Goal: Information Seeking & Learning: Understand process/instructions

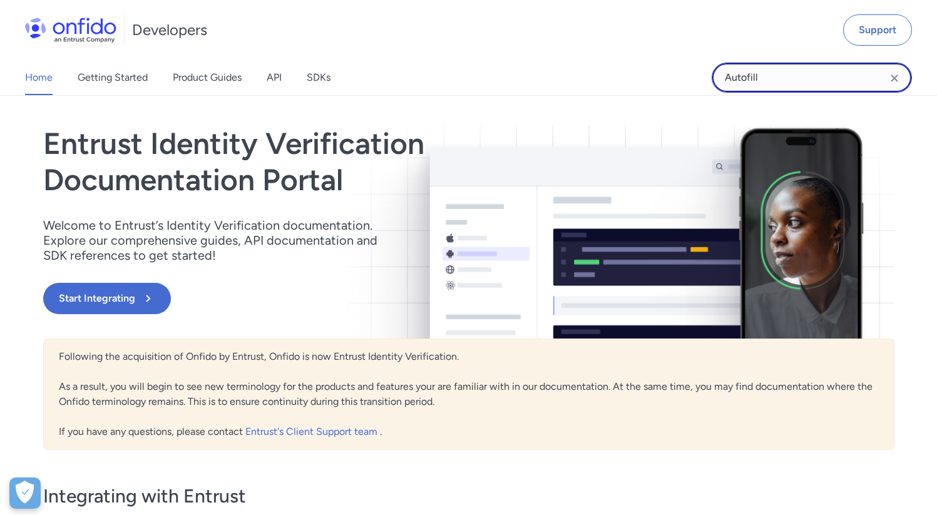
click at [761, 76] on input "Autofill" at bounding box center [812, 78] width 200 height 30
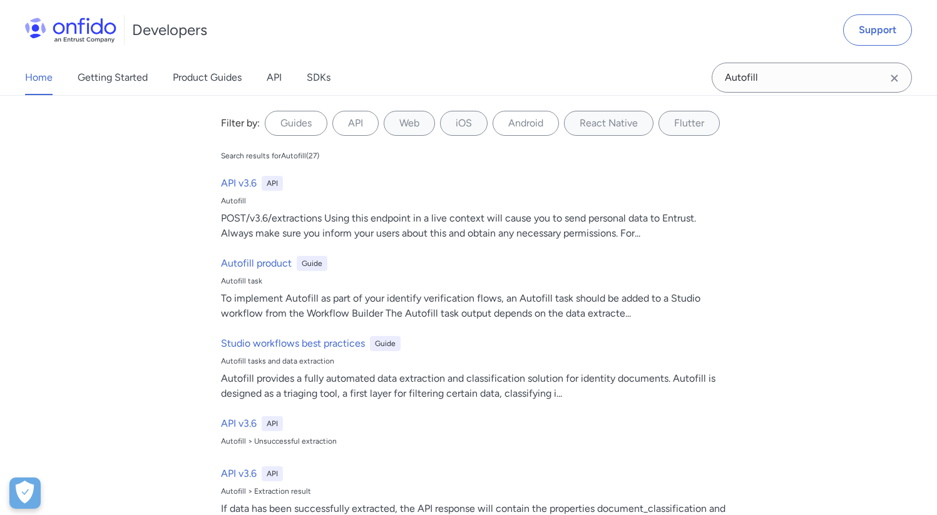
click at [284, 72] on div "Home Getting Started Product Guides API SDKs" at bounding box center [190, 77] width 381 height 35
click at [275, 79] on link "API" at bounding box center [274, 77] width 15 height 35
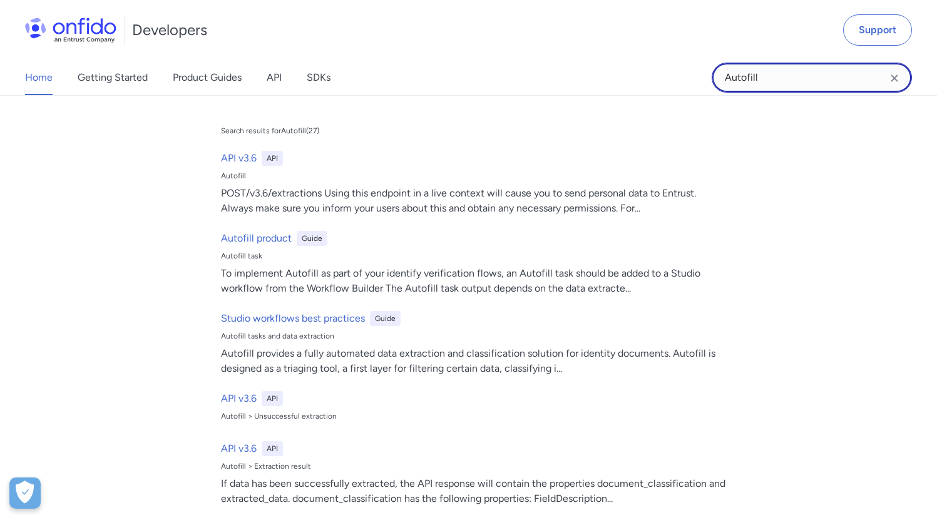
click at [795, 80] on input "Autofill" at bounding box center [812, 78] width 200 height 30
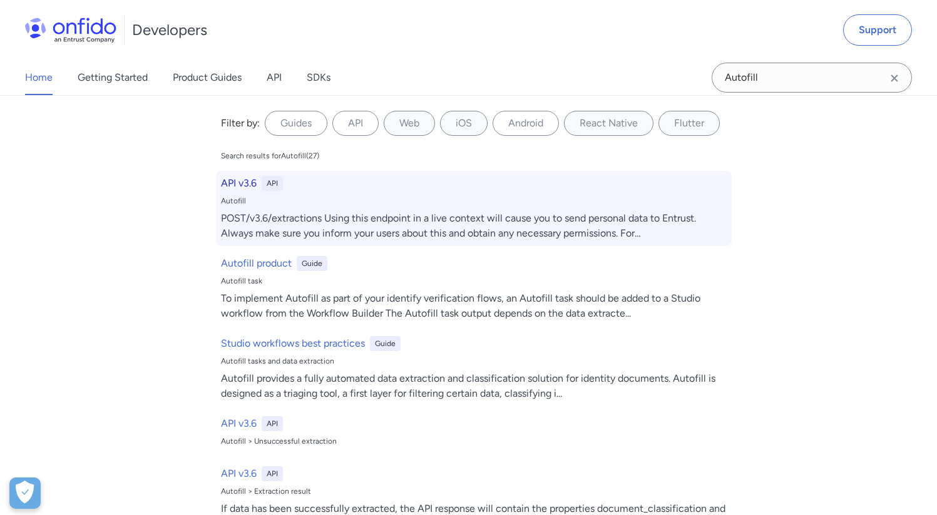
click at [242, 180] on h6 "API v3.6" at bounding box center [239, 183] width 36 height 15
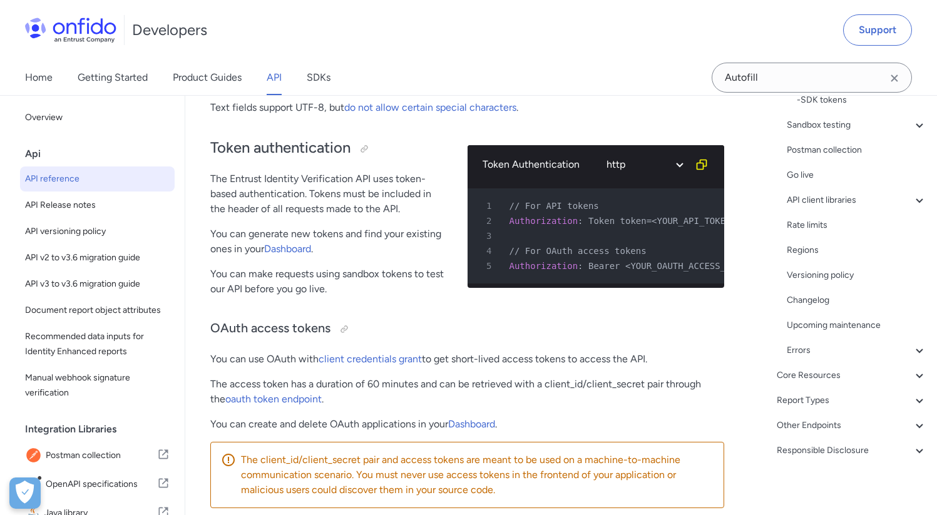
scroll to position [301, 0]
click at [823, 377] on div "Core Resources" at bounding box center [852, 372] width 150 height 15
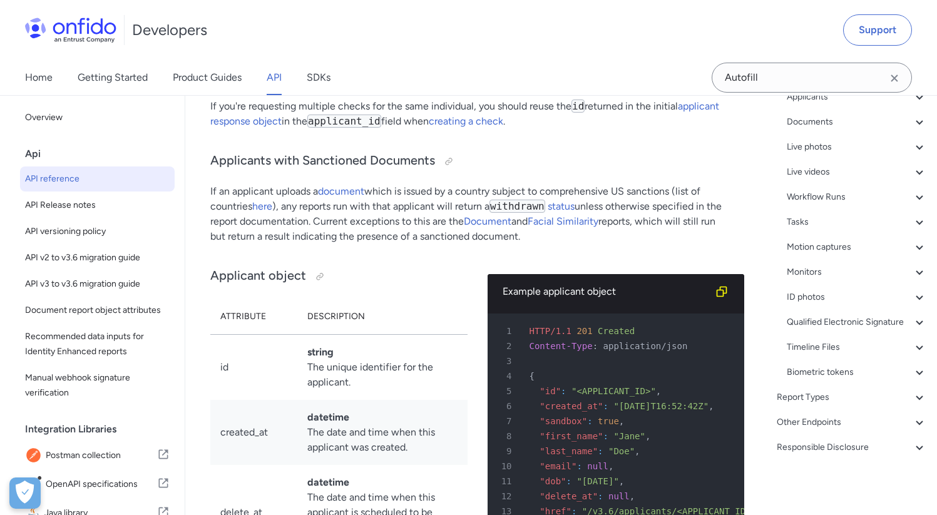
scroll to position [138, 0]
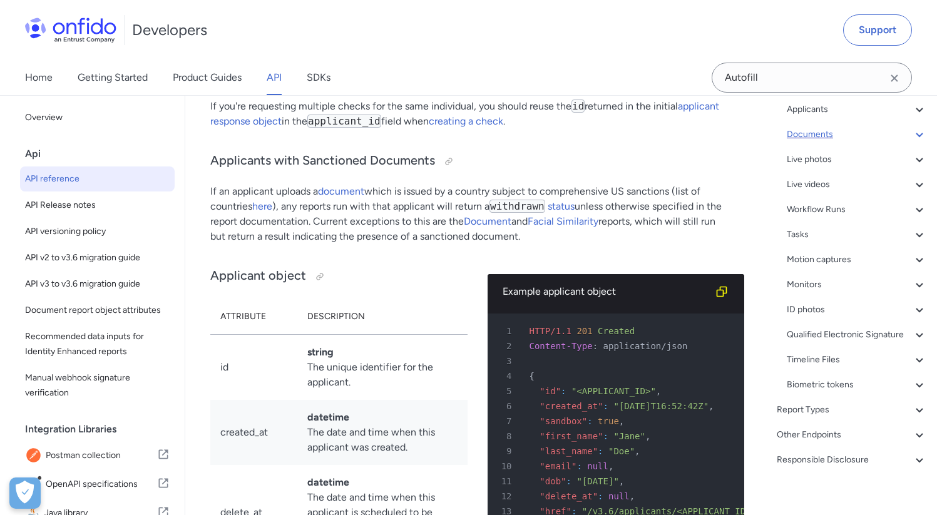
click at [814, 133] on div "Documents" at bounding box center [857, 134] width 140 height 15
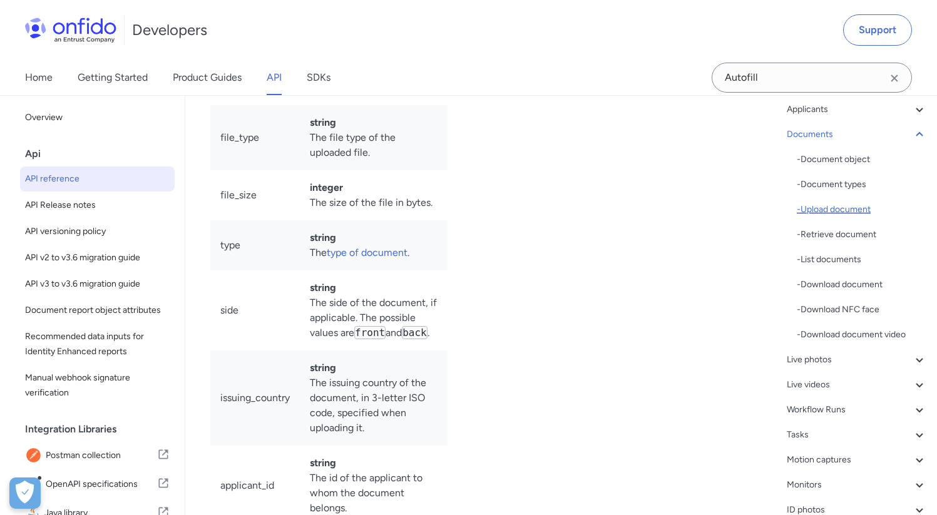
click at [852, 213] on div "- Upload document" at bounding box center [862, 209] width 130 height 15
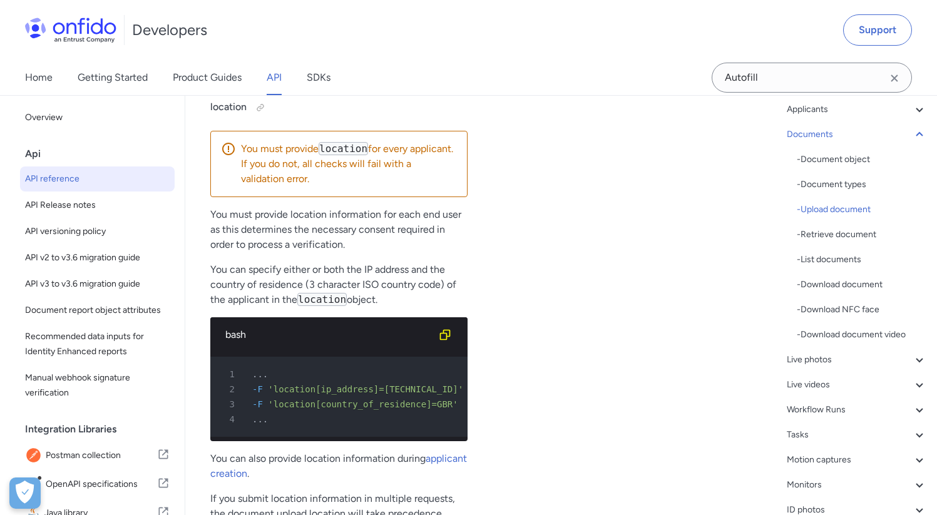
scroll to position [24391, 0]
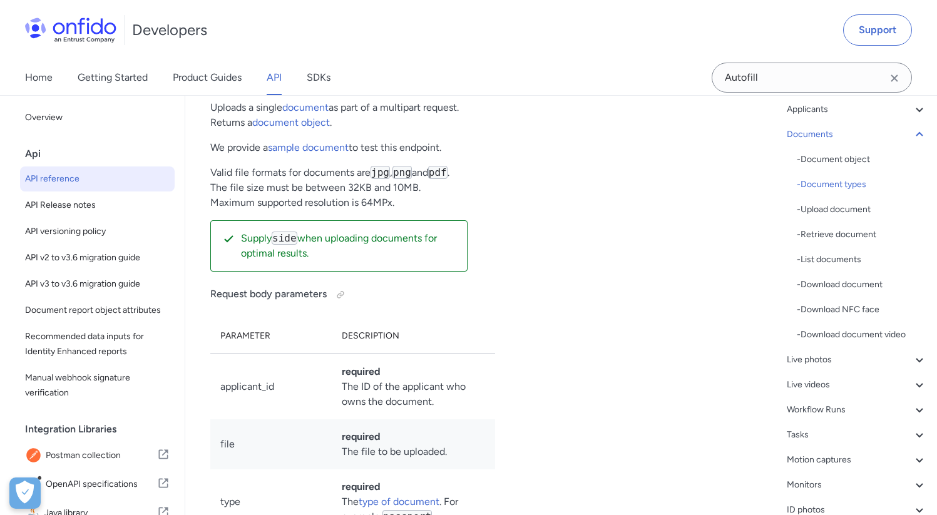
copy code "national_identity_card"
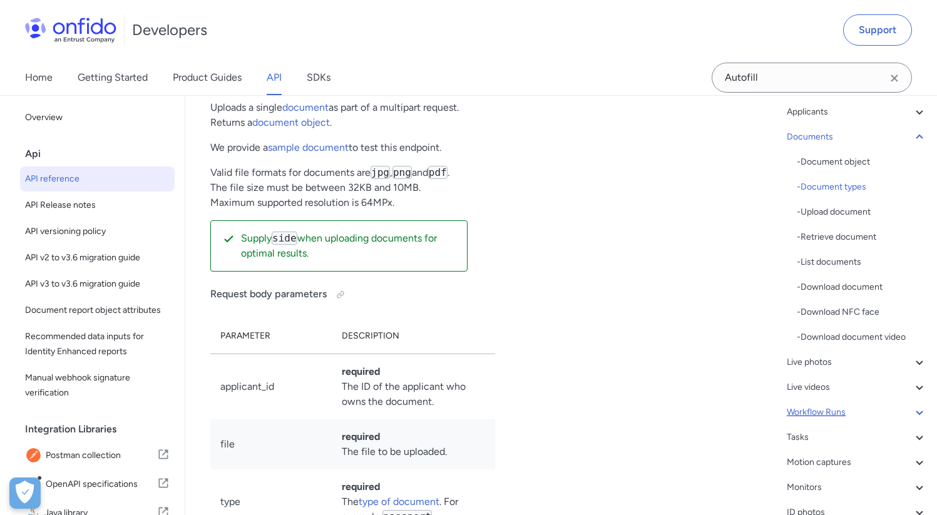
click at [840, 411] on div "Workflow Runs" at bounding box center [857, 412] width 140 height 15
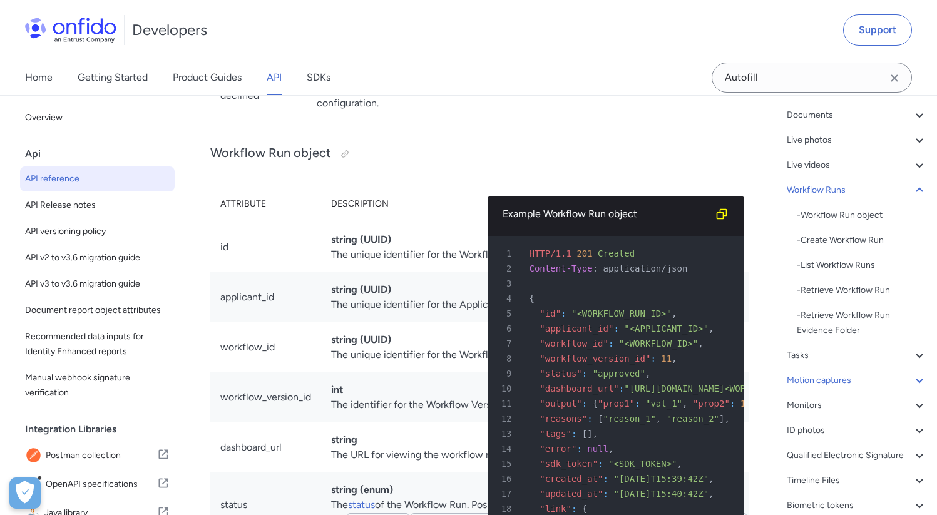
scroll to position [159, 0]
click at [850, 290] on div "- Retrieve Workflow Run" at bounding box center [862, 289] width 130 height 15
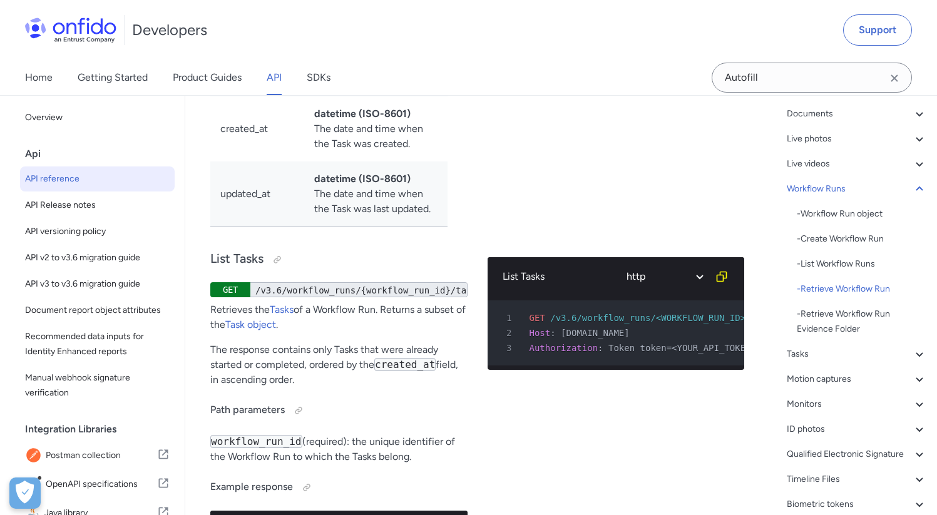
scroll to position [1, 0]
drag, startPoint x: 451, startPoint y: 175, endPoint x: 294, endPoint y: 182, distance: 157.2
drag, startPoint x: 257, startPoint y: 174, endPoint x: 356, endPoint y: 174, distance: 98.9
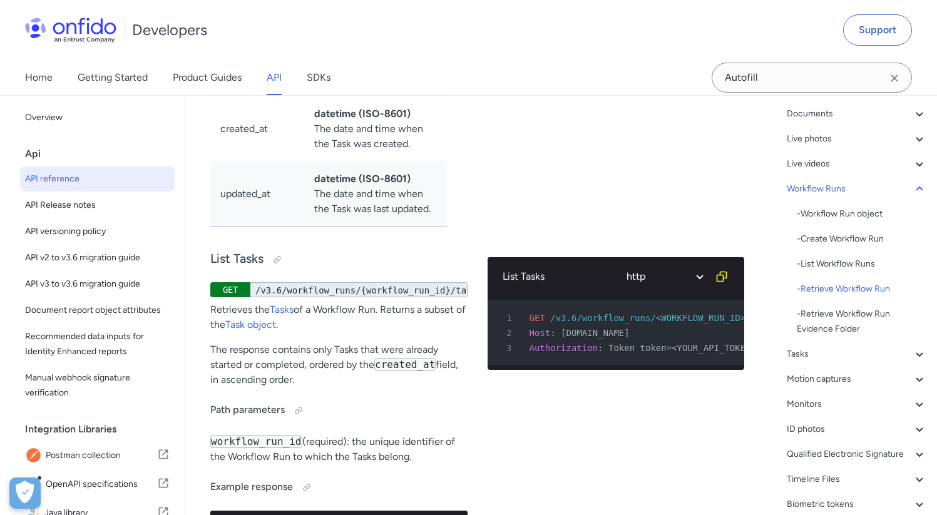
drag, startPoint x: 356, startPoint y: 174, endPoint x: 264, endPoint y: 172, distance: 91.4
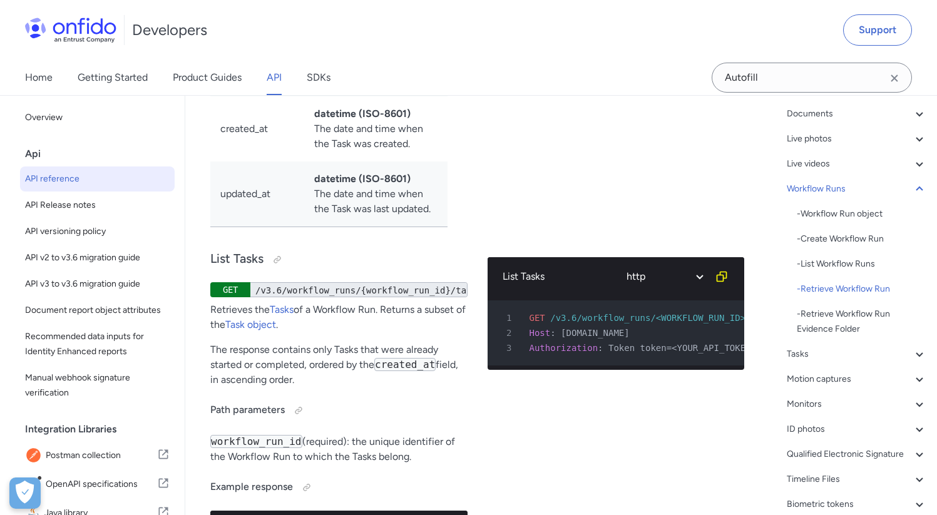
drag, startPoint x: 324, startPoint y: 173, endPoint x: 428, endPoint y: 1, distance: 200.2
click at [801, 349] on div "Tasks" at bounding box center [857, 354] width 140 height 15
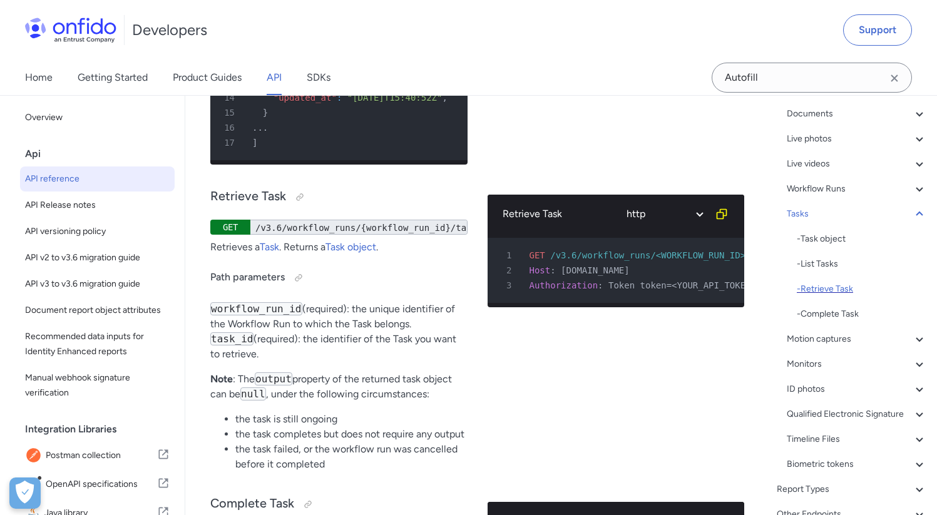
click at [848, 287] on div "- Retrieve Task" at bounding box center [862, 289] width 130 height 15
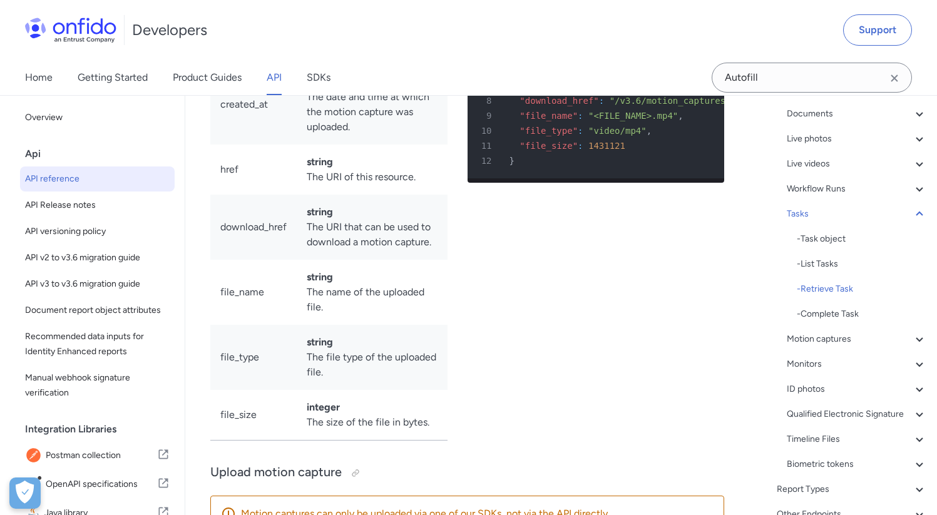
click at [823, 265] on div "- List Tasks" at bounding box center [862, 264] width 130 height 15
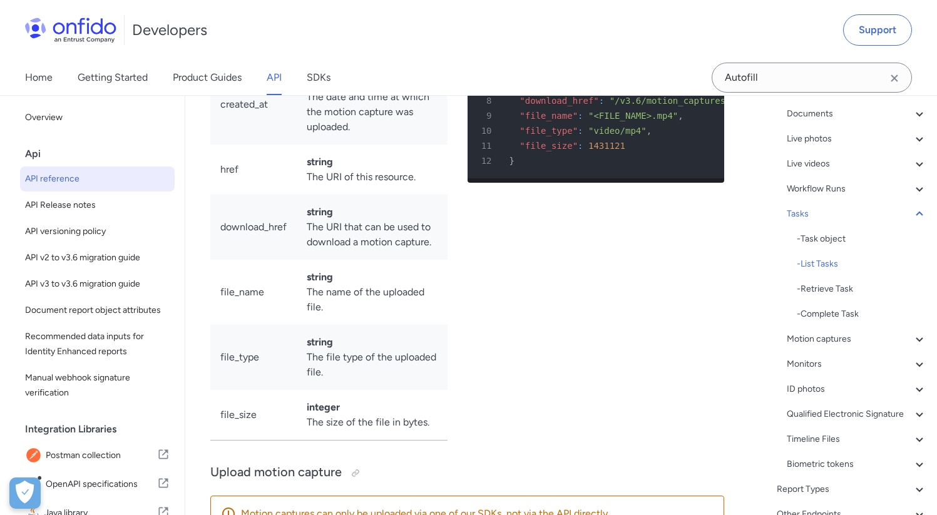
scroll to position [38983, 0]
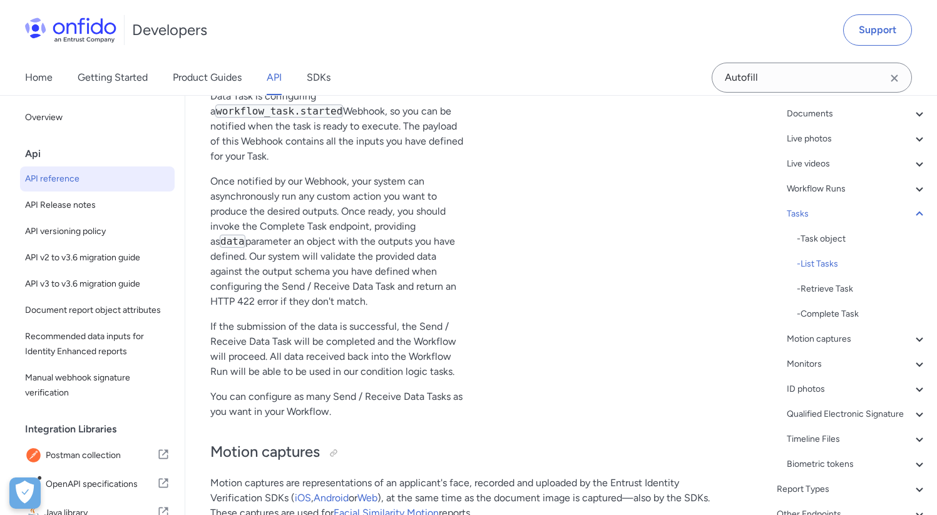
drag, startPoint x: 431, startPoint y: 178, endPoint x: 439, endPoint y: 178, distance: 8.1
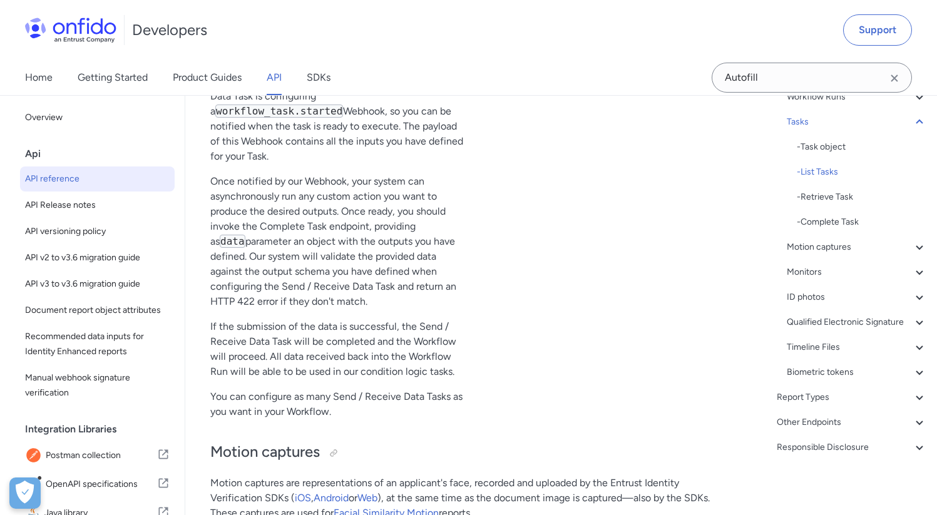
scroll to position [39426, 0]
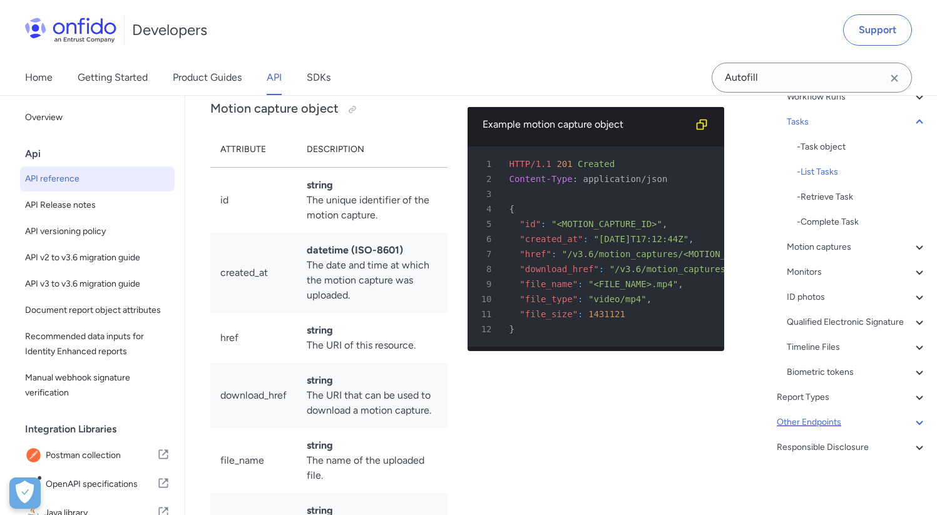
click at [820, 416] on div "Other Endpoints" at bounding box center [852, 422] width 150 height 15
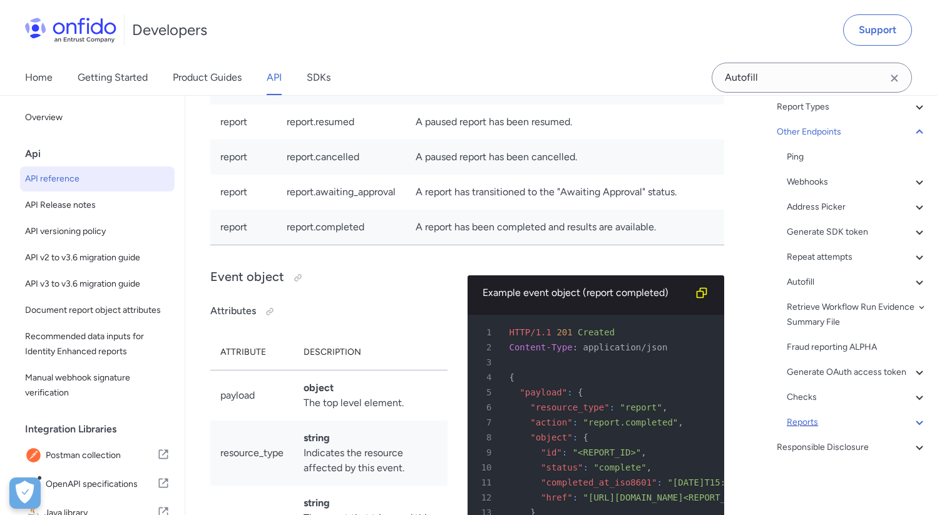
scroll to position [156, 0]
click at [813, 275] on div "Autofill" at bounding box center [857, 282] width 140 height 15
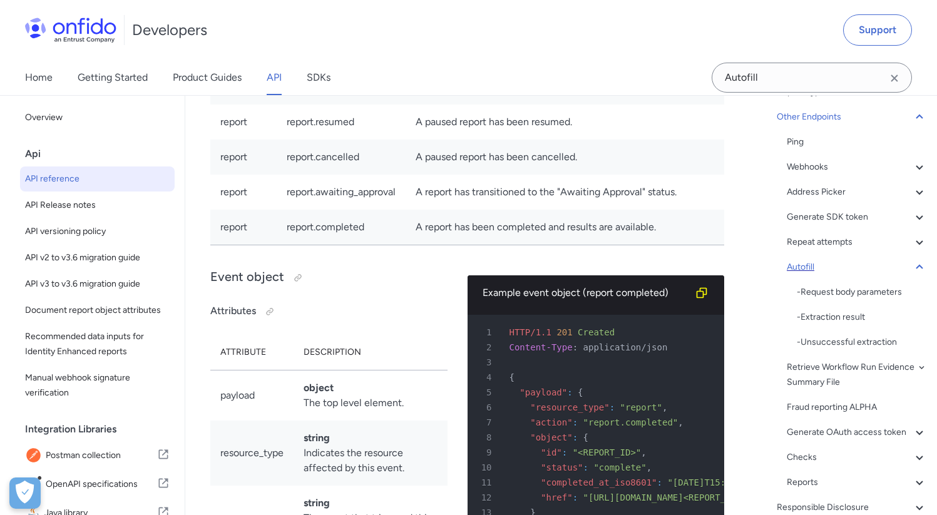
scroll to position [130290, 0]
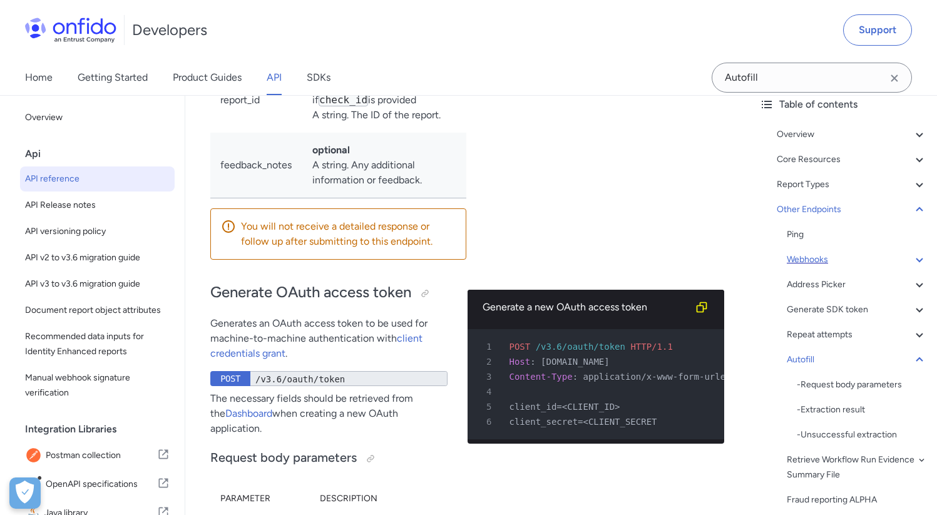
scroll to position [85, 0]
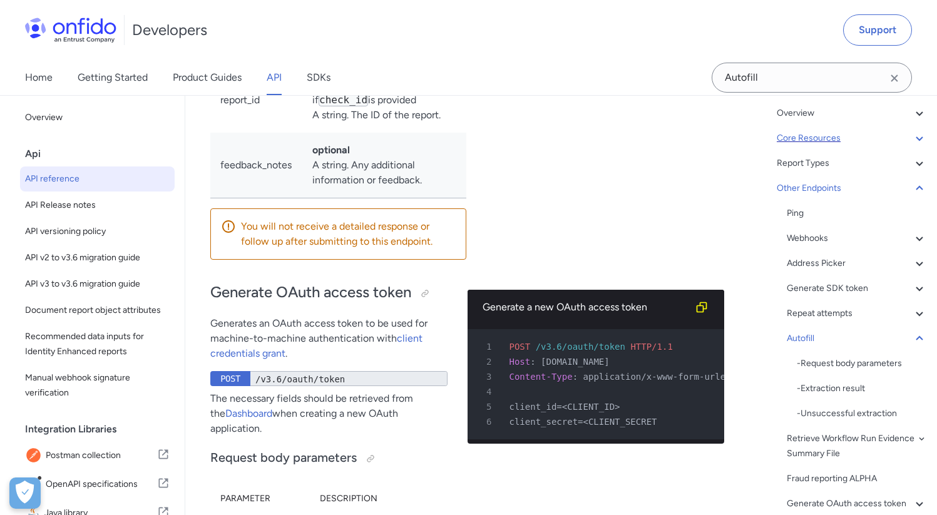
click at [819, 139] on div "Core Resources" at bounding box center [852, 138] width 150 height 15
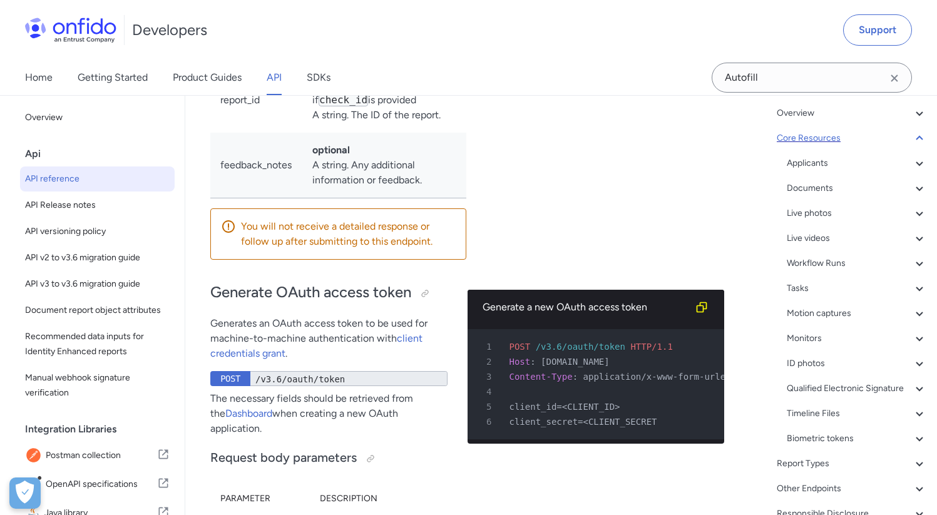
scroll to position [13964, 0]
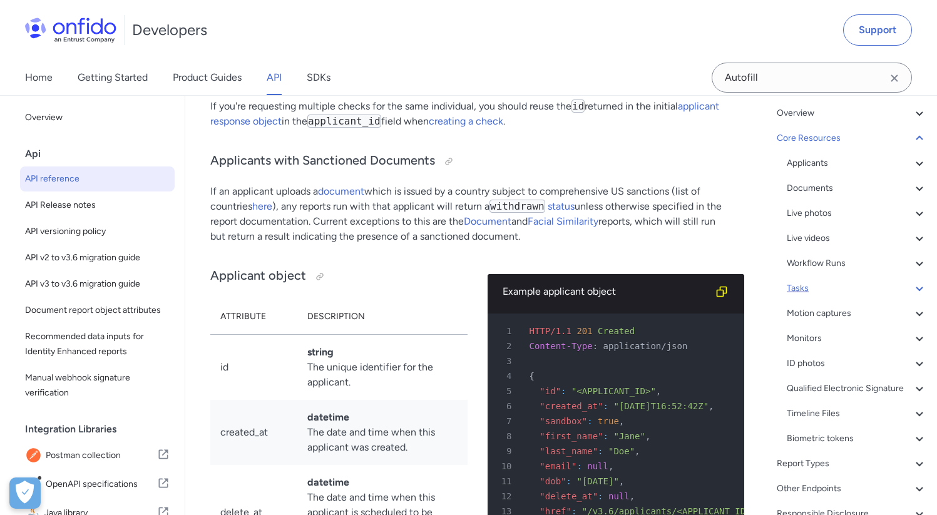
click at [802, 290] on div "Tasks" at bounding box center [857, 288] width 140 height 15
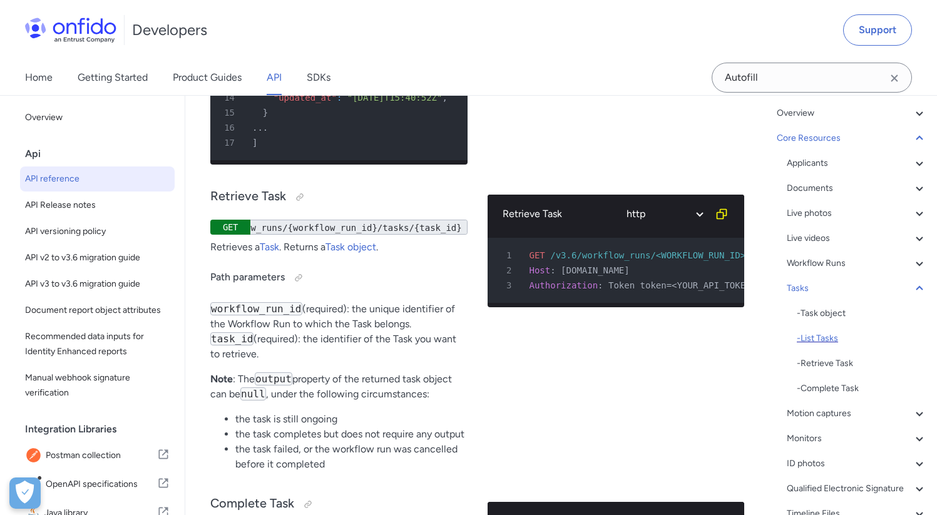
click at [834, 339] on div "- List Tasks" at bounding box center [862, 338] width 130 height 15
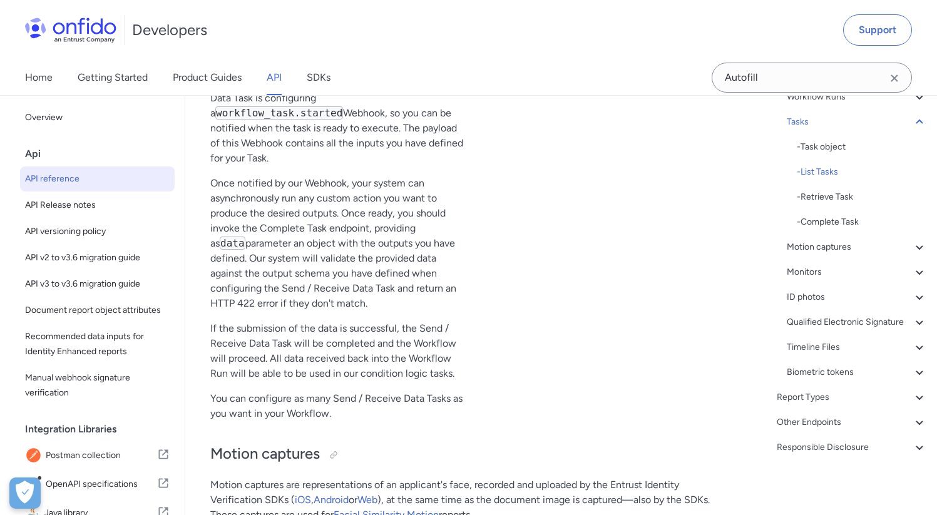
scroll to position [38980, 0]
click at [213, 74] on link "Product Guides" at bounding box center [207, 77] width 69 height 35
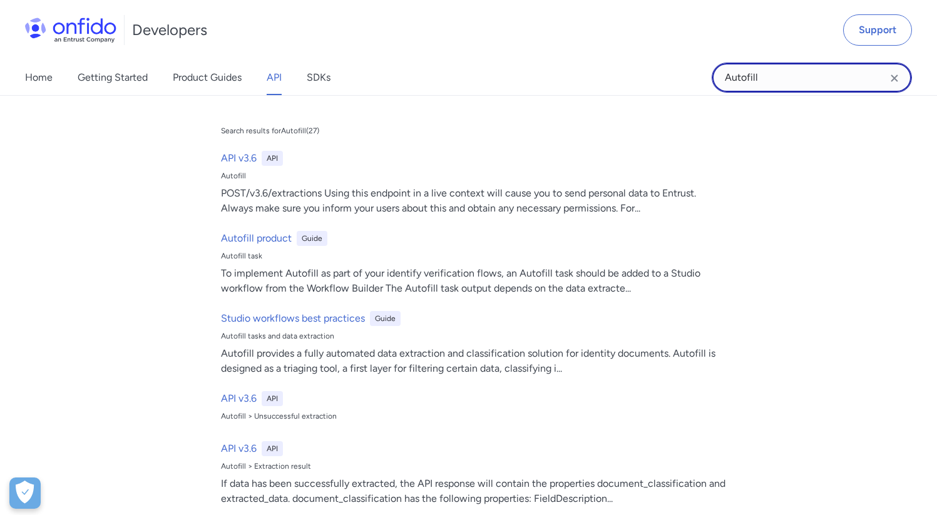
click at [786, 81] on input "Autofill" at bounding box center [812, 78] width 200 height 30
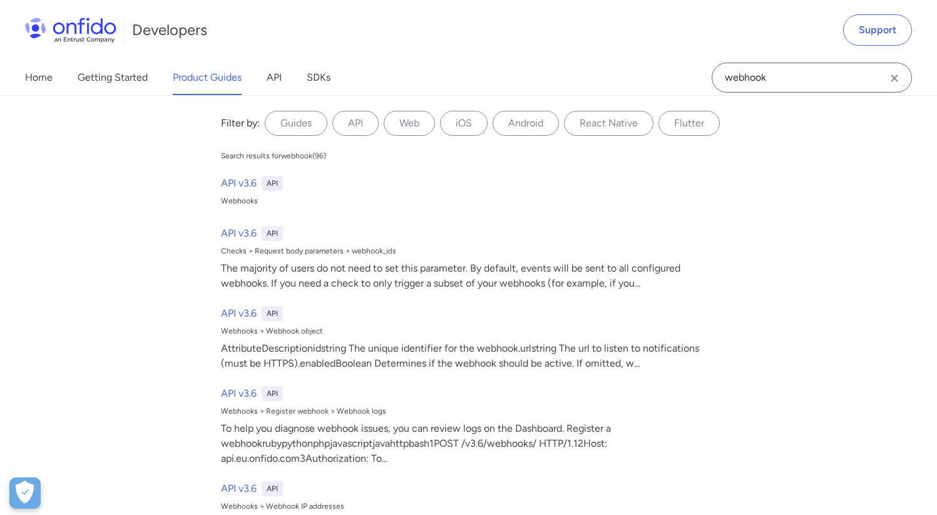
click at [796, 81] on input "webhook" at bounding box center [812, 78] width 200 height 30
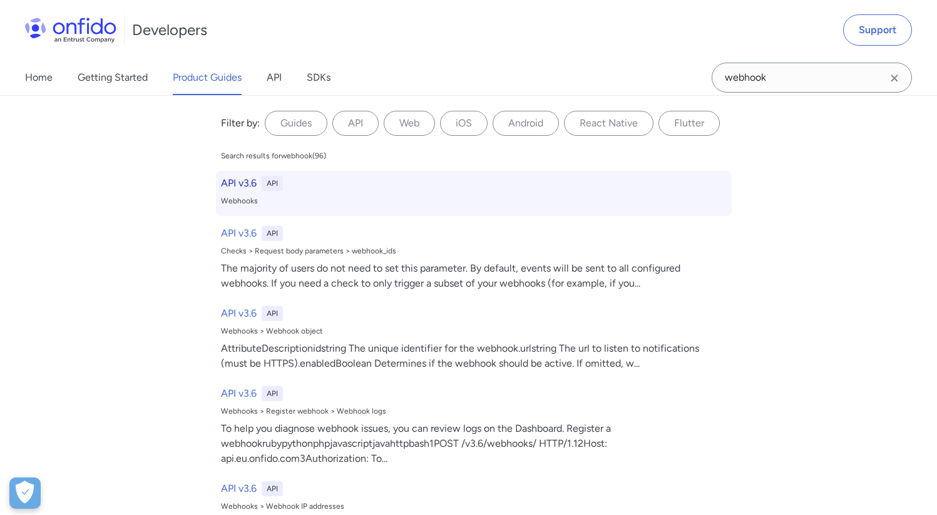
click at [239, 185] on h6 "API v3.6" at bounding box center [239, 183] width 36 height 15
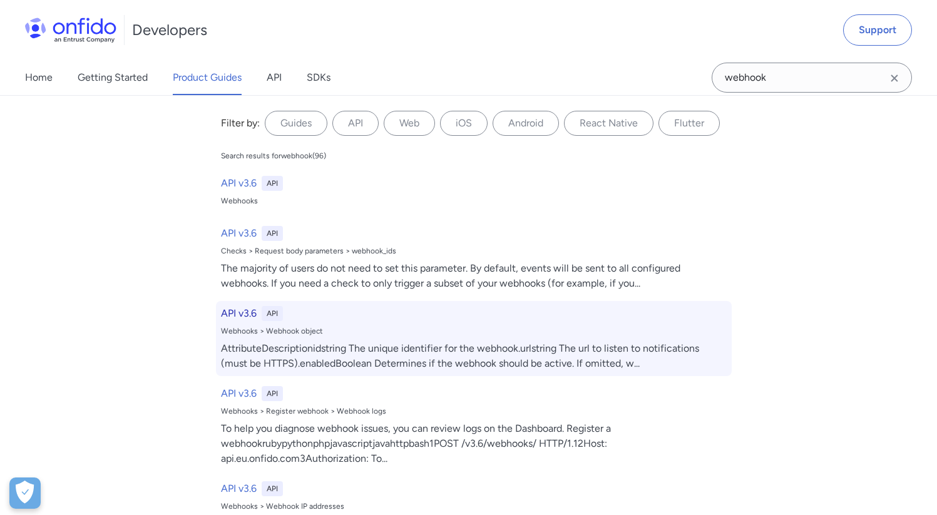
select select "http"
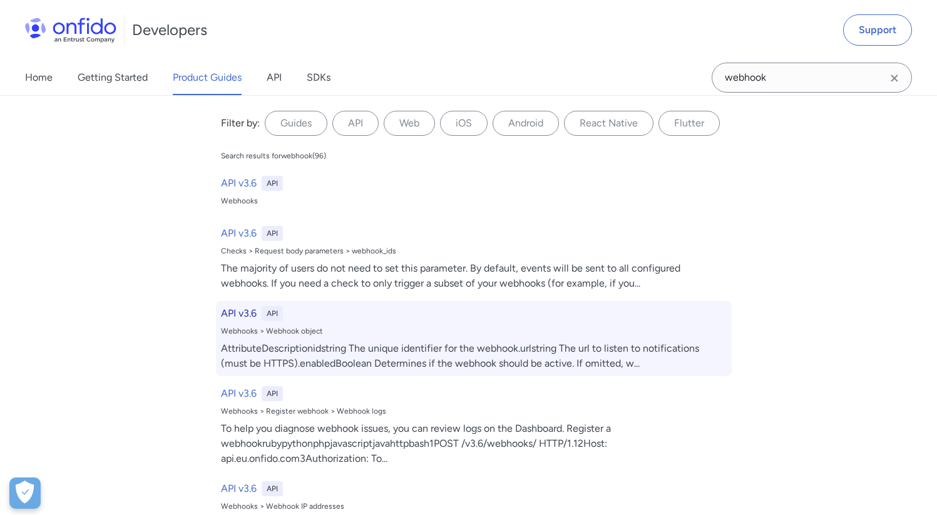
select select "http"
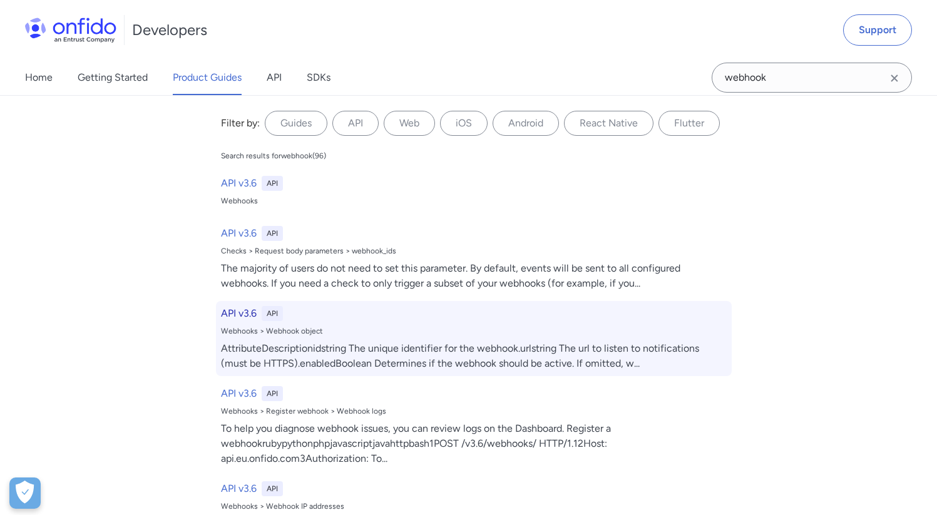
select select "http"
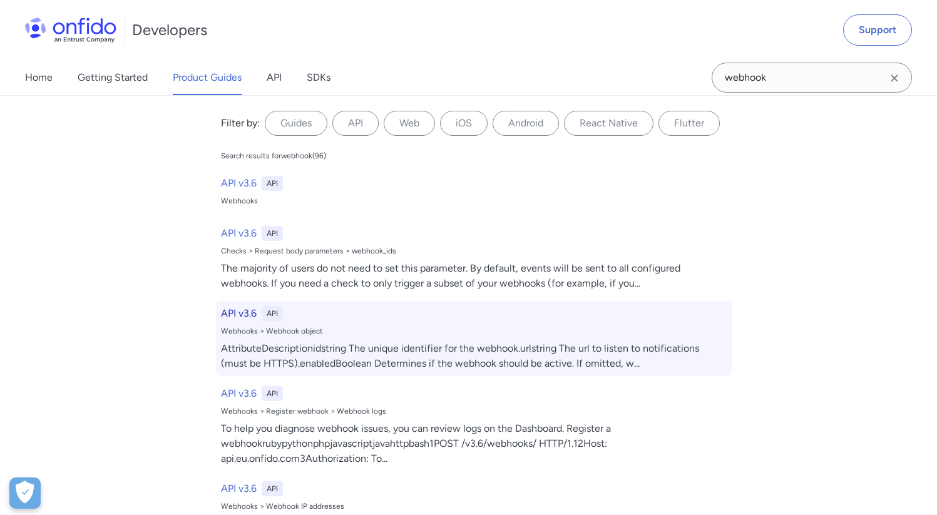
select select "http"
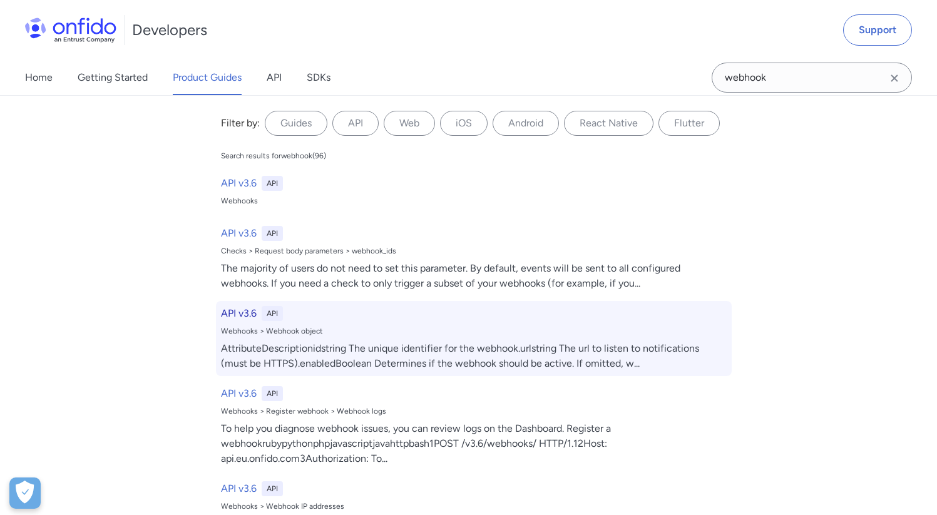
select select "http"
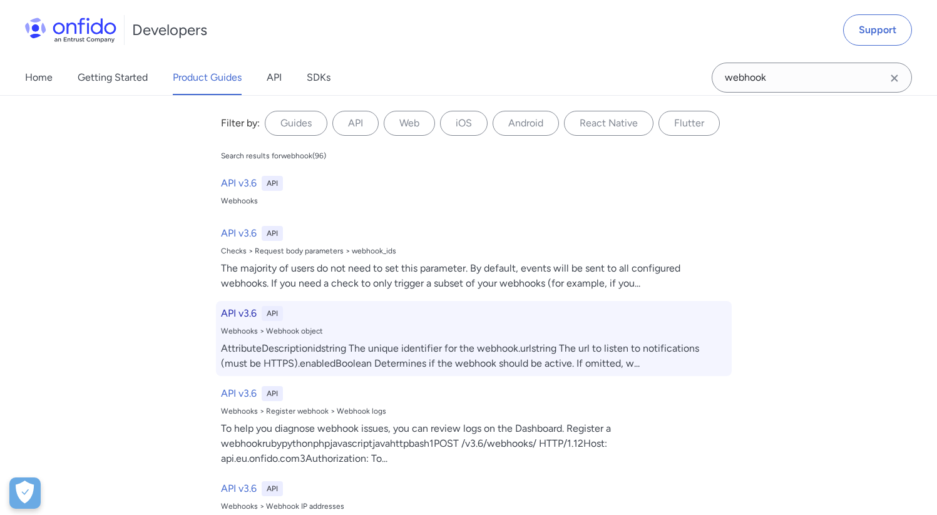
select select "http"
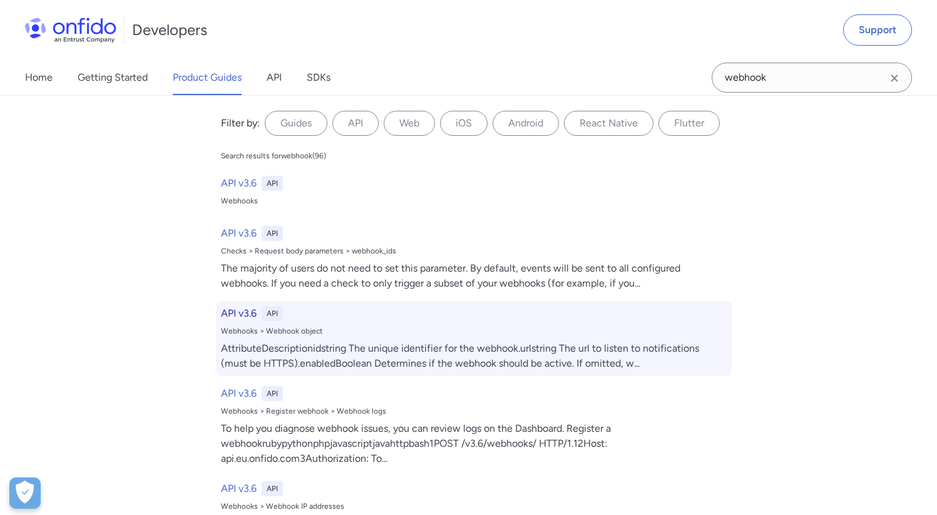
select select "http"
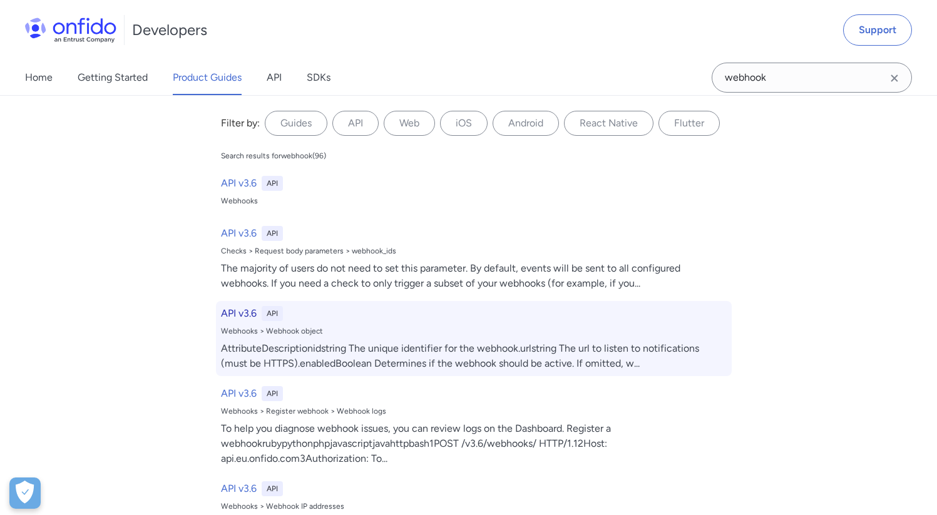
select select "http"
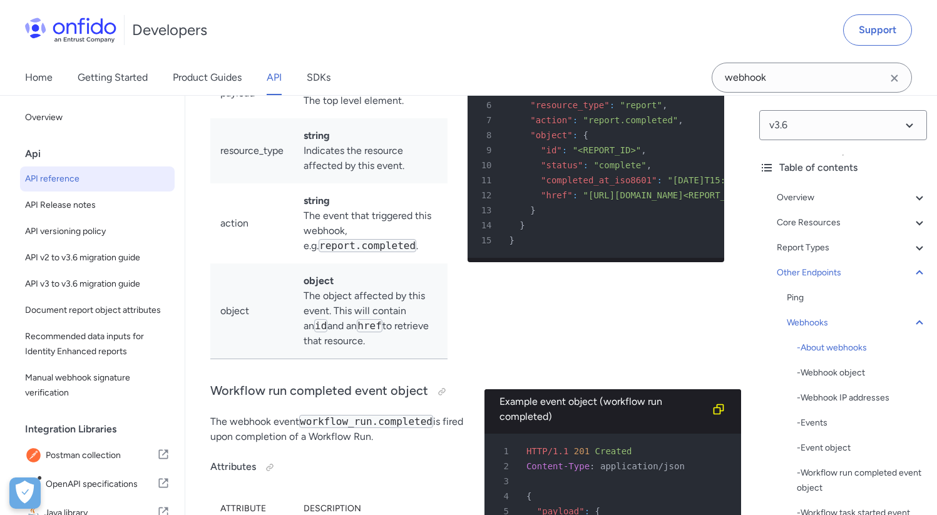
scroll to position [112683, 0]
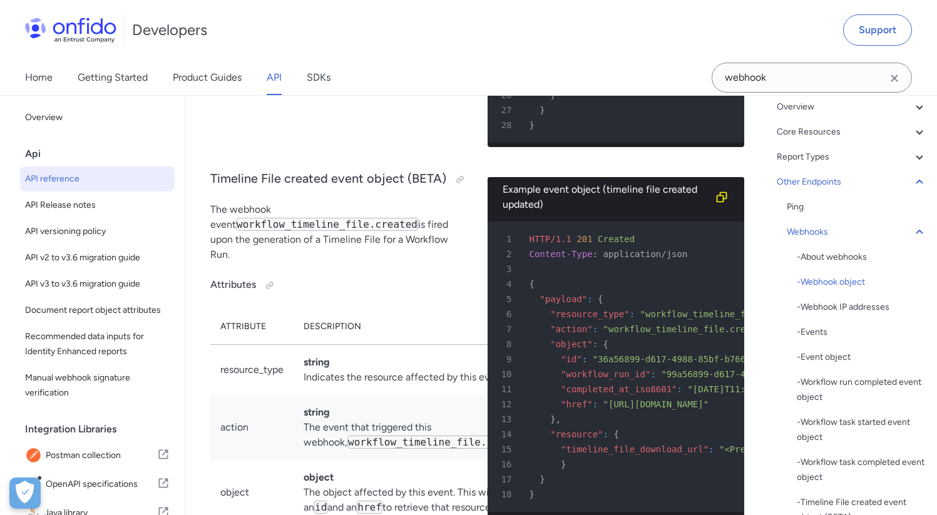
scroll to position [91, 0]
click at [848, 357] on div "- Event object" at bounding box center [862, 357] width 130 height 15
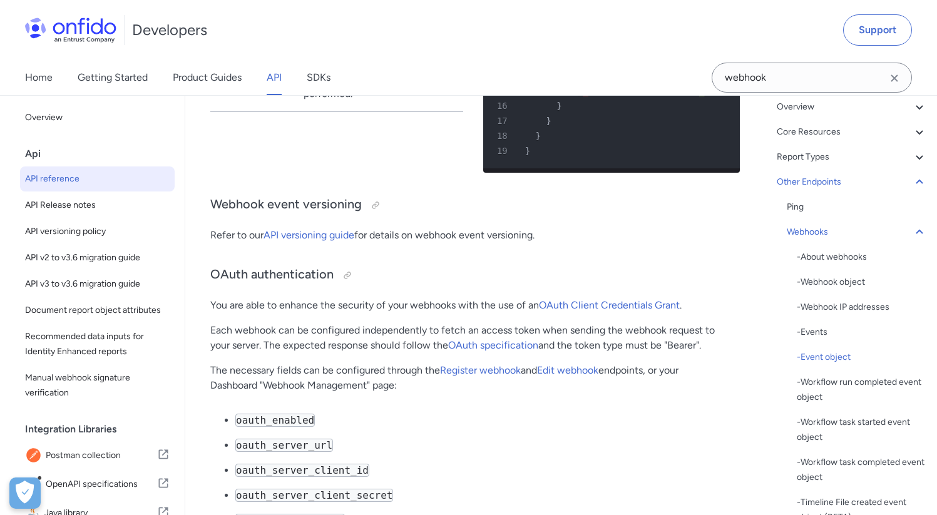
scroll to position [116904, 0]
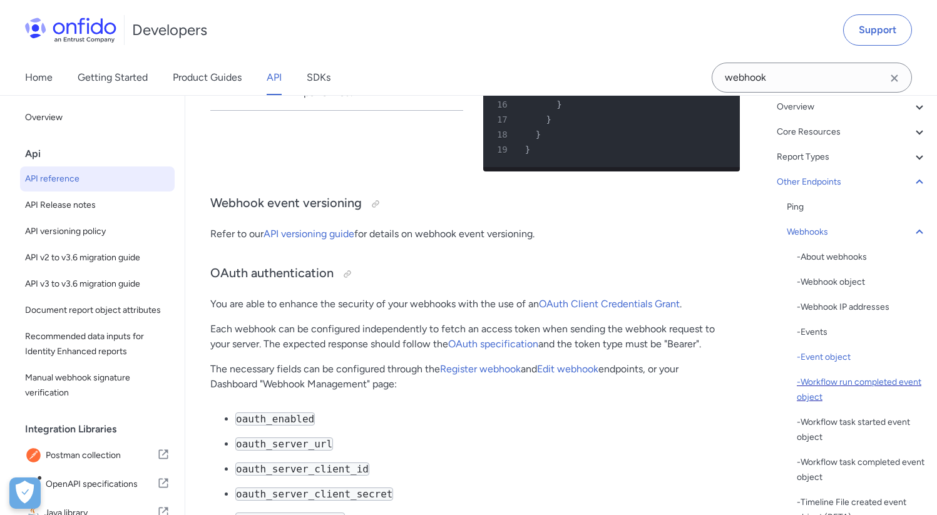
click at [849, 381] on div "- Workflow run completed event object" at bounding box center [862, 390] width 130 height 30
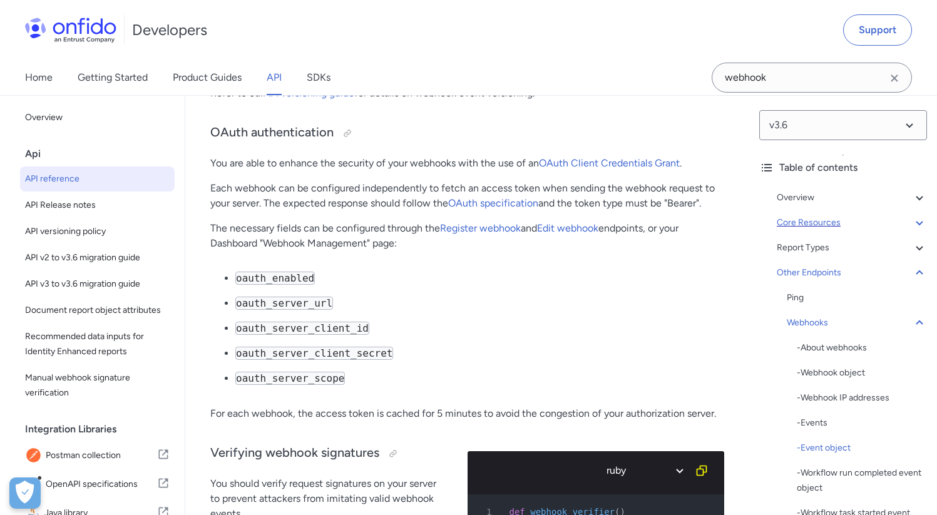
click at [829, 222] on div "Core Resources" at bounding box center [852, 222] width 150 height 15
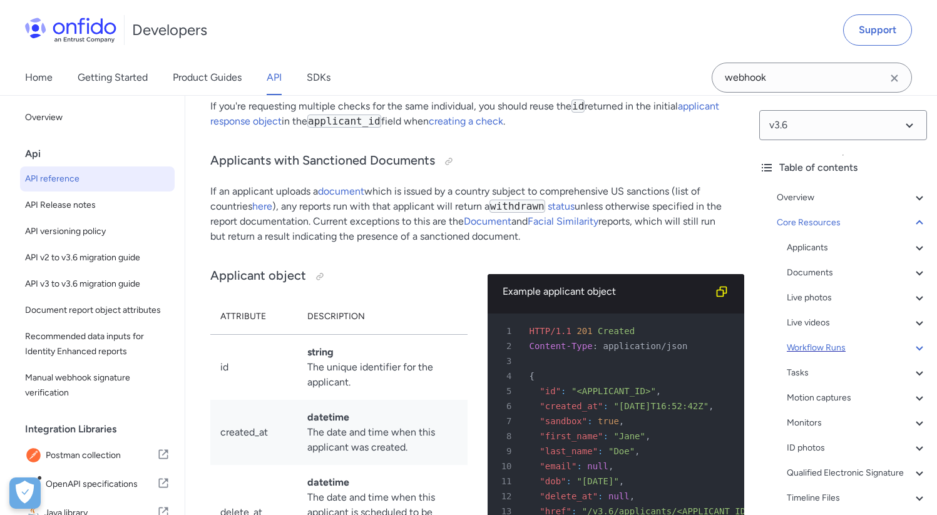
click at [828, 342] on div "Workflow Runs" at bounding box center [857, 348] width 140 height 15
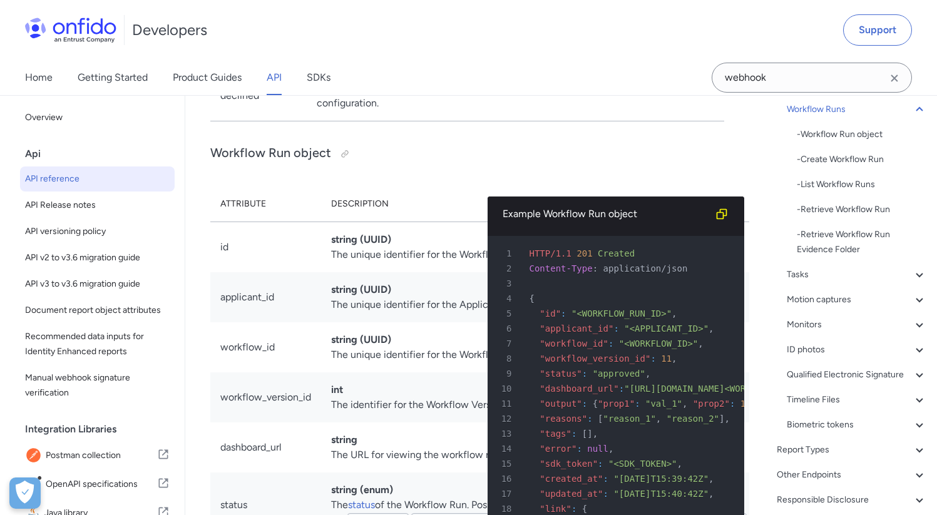
scroll to position [243, 0]
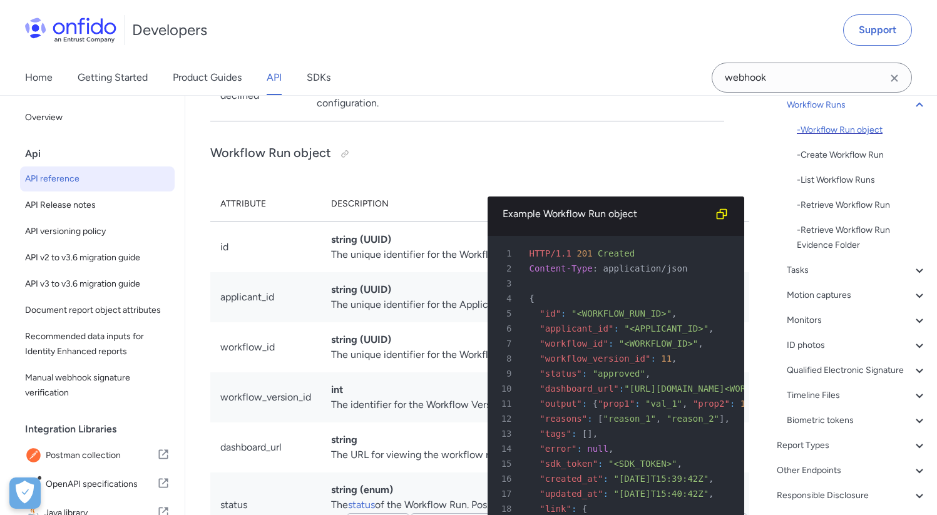
click at [874, 134] on div "- Workflow Run object" at bounding box center [862, 130] width 130 height 15
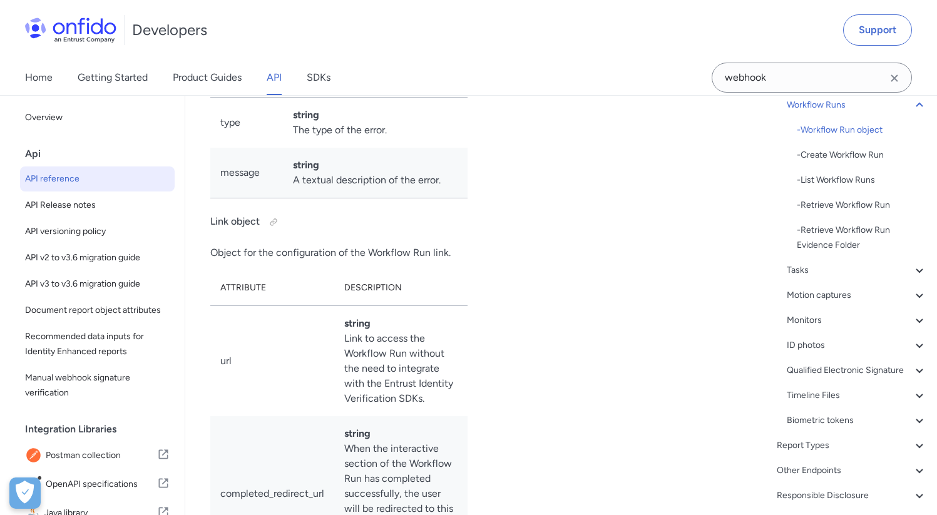
scroll to position [32512, 0]
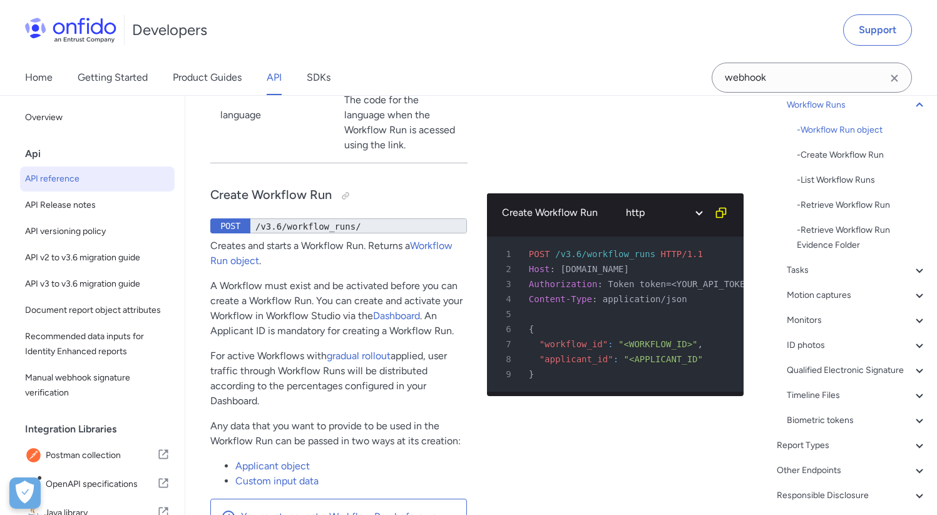
drag, startPoint x: 313, startPoint y: 222, endPoint x: 408, endPoint y: 225, distance: 94.6
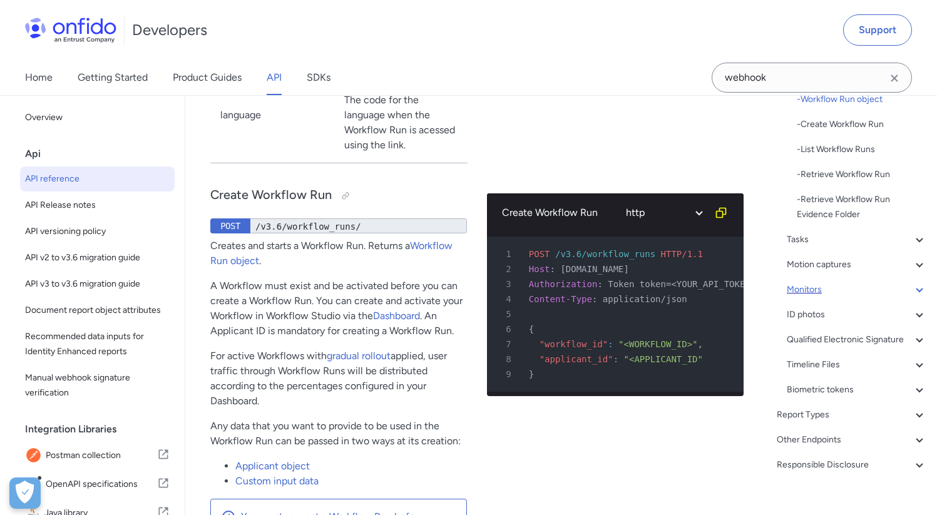
scroll to position [306, 0]
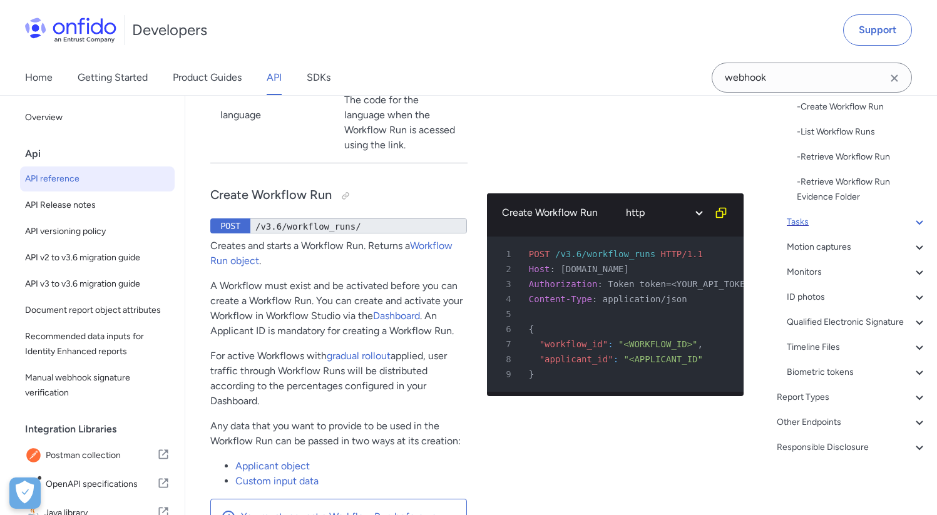
click at [801, 215] on div "Tasks" at bounding box center [857, 222] width 140 height 15
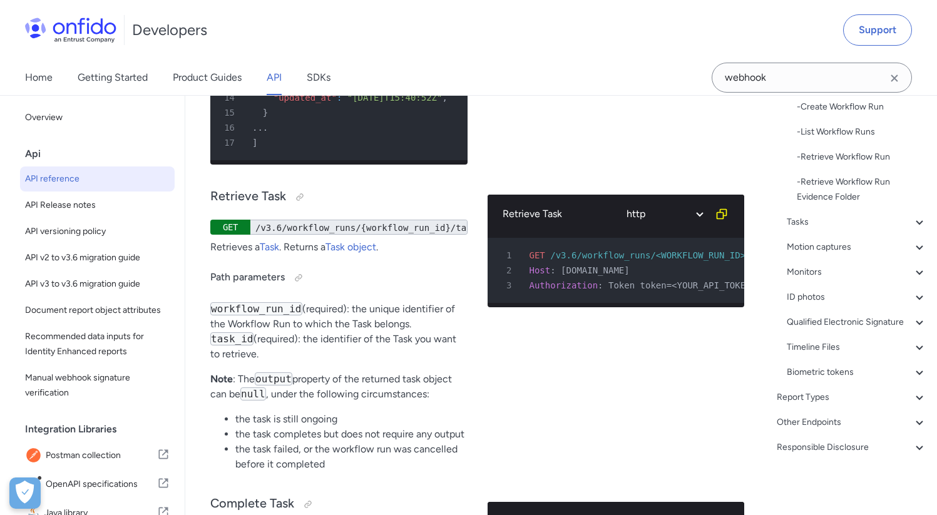
scroll to position [266, 0]
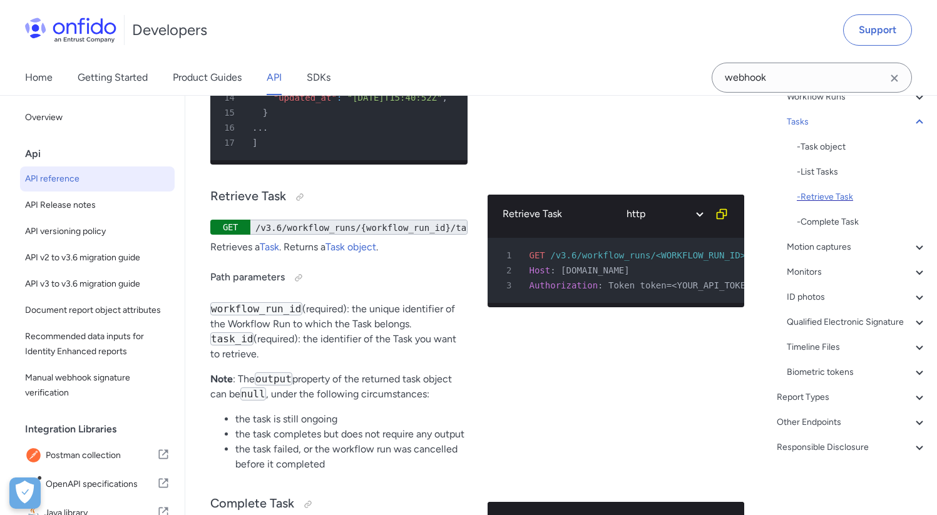
click at [826, 190] on div "- Retrieve Task" at bounding box center [862, 197] width 130 height 15
